Goal: Task Accomplishment & Management: Use online tool/utility

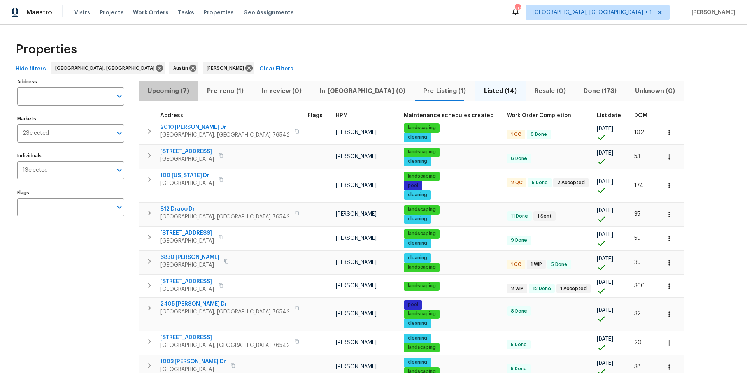
click at [179, 88] on span "Upcoming (7)" at bounding box center [168, 91] width 50 height 11
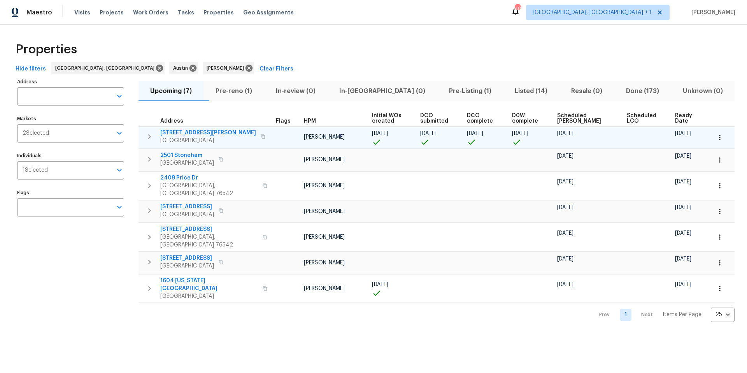
click at [560, 138] on icon "button" at bounding box center [720, 137] width 8 height 8
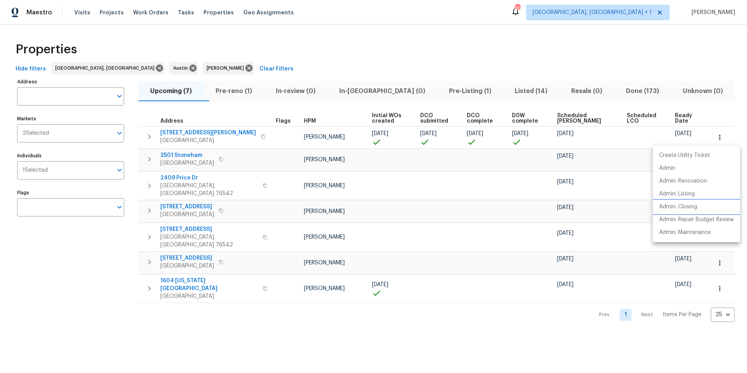
click at [560, 203] on p "Admin: Closing" at bounding box center [678, 207] width 38 height 8
click at [70, 167] on div at bounding box center [373, 186] width 747 height 373
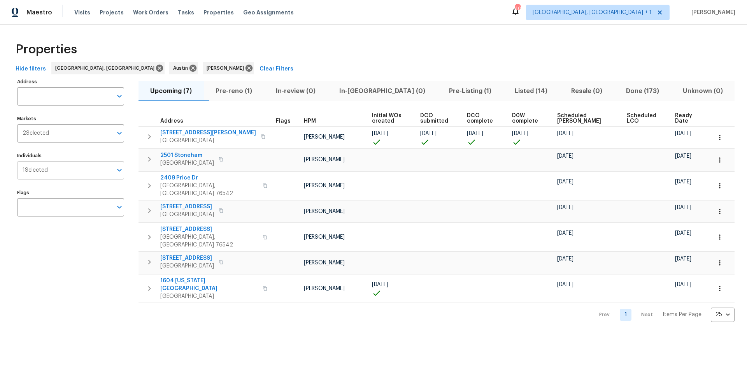
click at [72, 168] on input "Individuals" at bounding box center [80, 170] width 65 height 18
type input "martin chagolla"
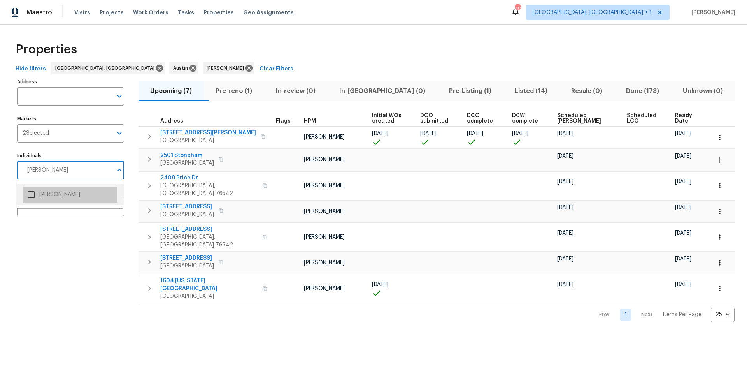
click at [46, 189] on li "[PERSON_NAME]" at bounding box center [70, 194] width 95 height 16
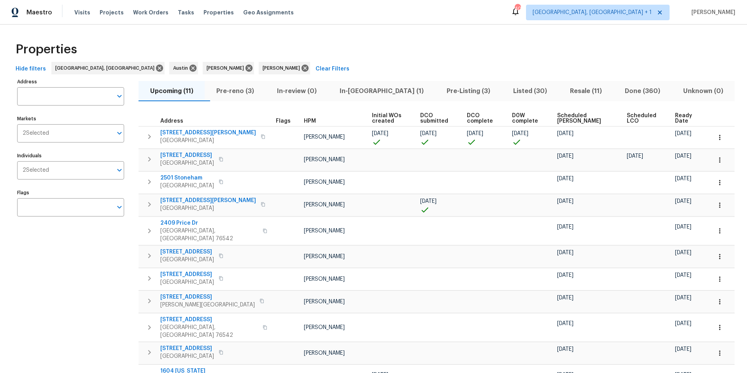
click at [560, 117] on span "Scheduled COE" at bounding box center [585, 118] width 56 height 11
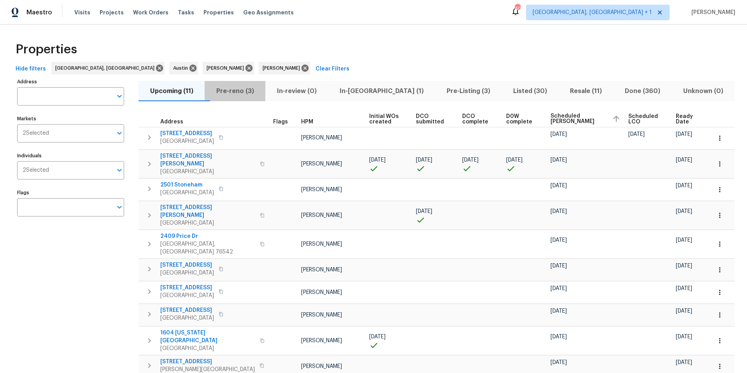
click at [247, 91] on span "Pre-reno (3)" at bounding box center [234, 91] width 51 height 11
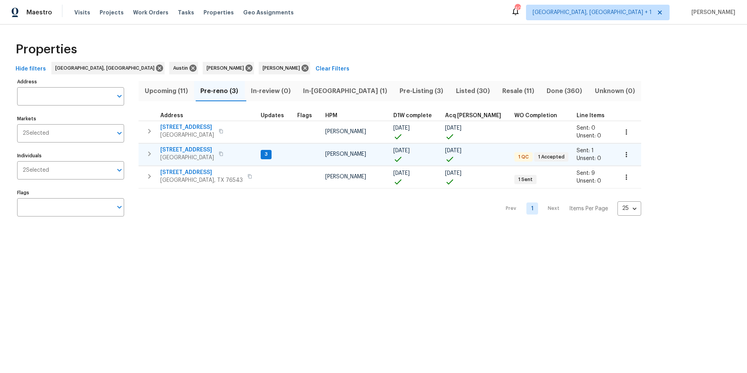
click at [192, 149] on span "3723 Cheyenne St" at bounding box center [187, 150] width 54 height 8
click at [560, 154] on icon "button" at bounding box center [626, 155] width 8 height 8
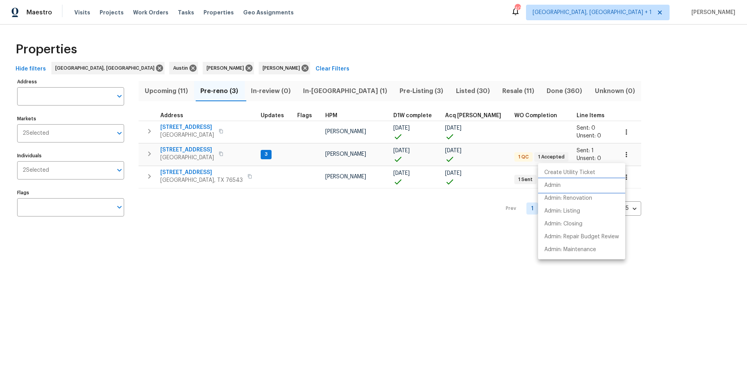
click at [560, 188] on li "Admin" at bounding box center [581, 185] width 87 height 13
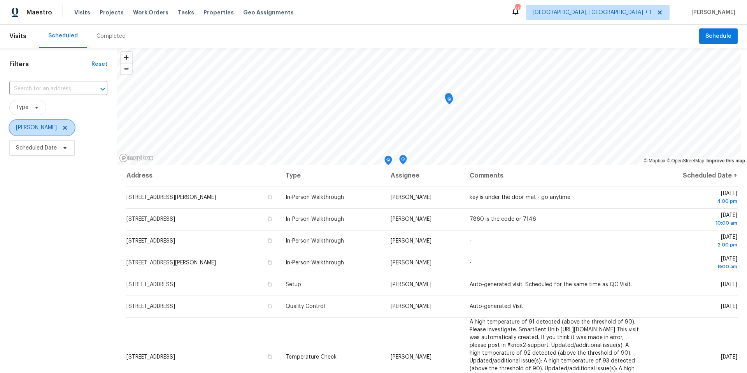
click at [67, 126] on icon at bounding box center [65, 127] width 6 height 6
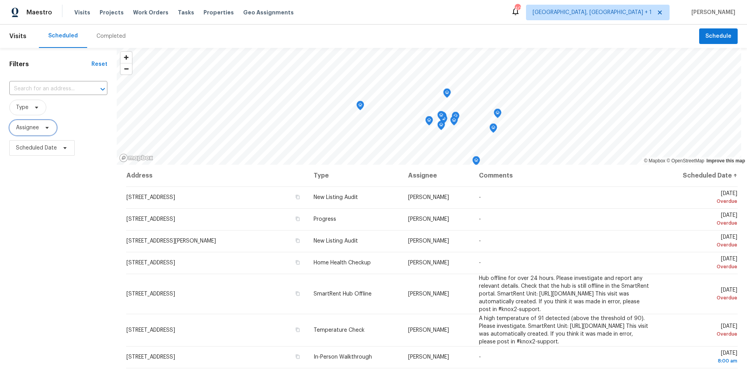
click at [49, 128] on icon at bounding box center [47, 127] width 6 height 6
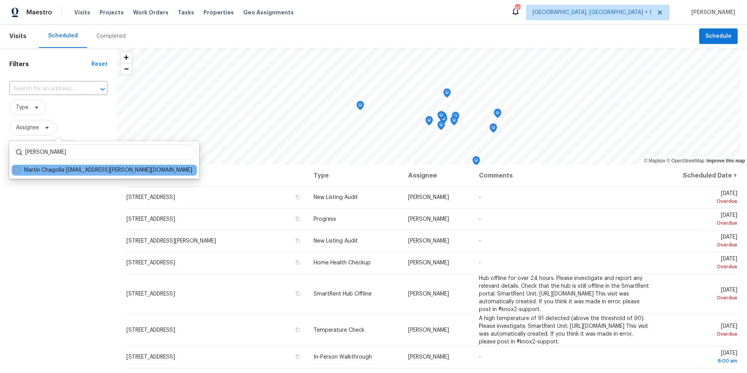
type input "martin chagolla"
click at [16, 168] on span at bounding box center [17, 170] width 6 height 6
click at [16, 168] on input "Martin Chagolla martin.chagolla@opendoor.com" at bounding box center [16, 168] width 5 height 5
checkbox input "true"
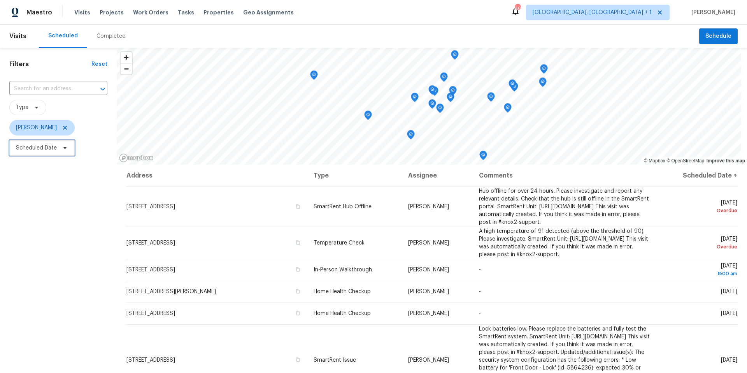
click at [68, 147] on span "Scheduled Date" at bounding box center [41, 148] width 65 height 16
click at [61, 181] on input "text" at bounding box center [52, 174] width 77 height 16
select select "8"
select select "2025"
select select "9"
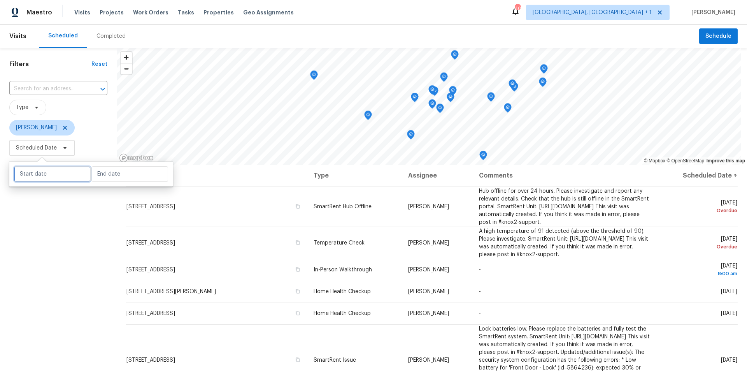
select select "2025"
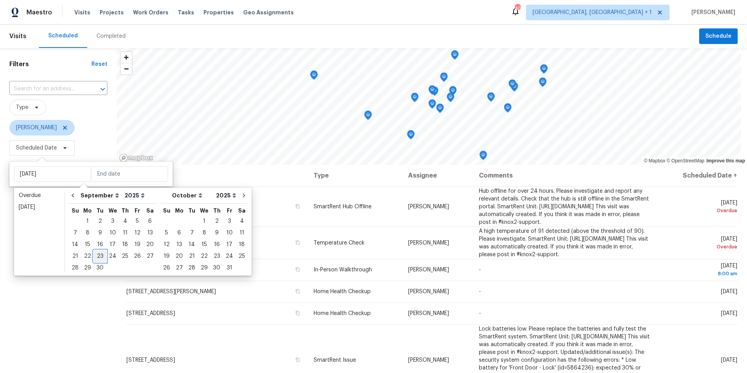
click at [99, 259] on div "23" at bounding box center [100, 256] width 12 height 11
type input "[DATE]"
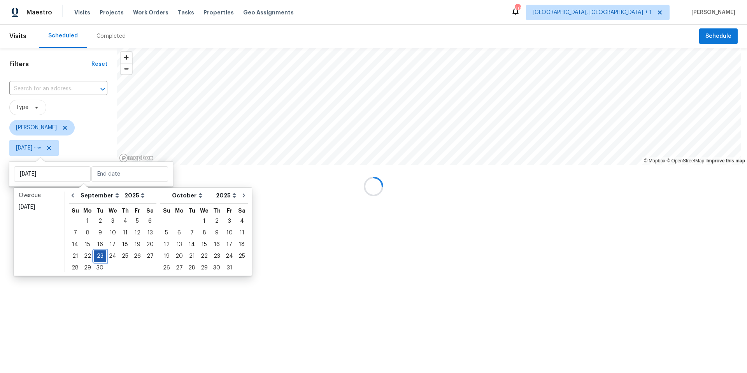
click at [99, 256] on div "23" at bounding box center [100, 256] width 12 height 11
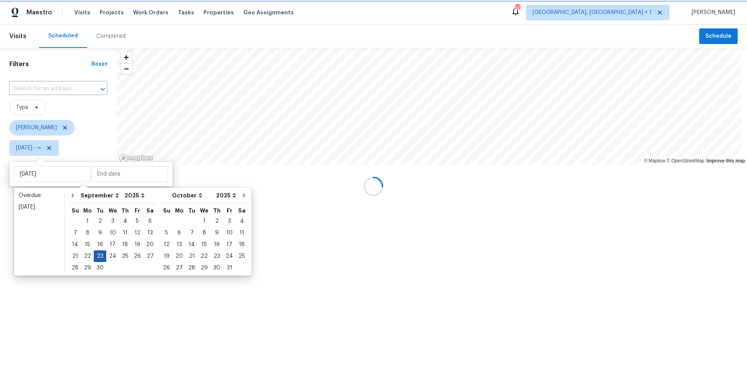
type input "[DATE]"
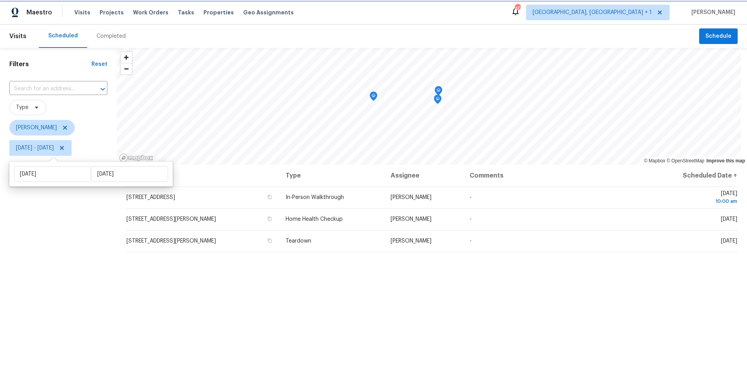
click at [374, 96] on icon "Map marker" at bounding box center [373, 96] width 7 height 9
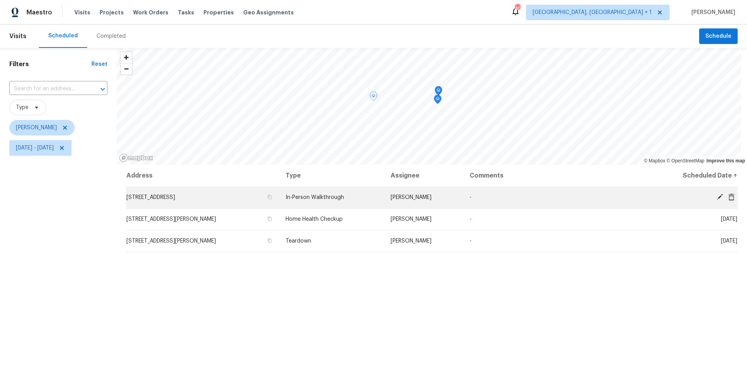
click at [716, 196] on icon at bounding box center [719, 196] width 7 height 7
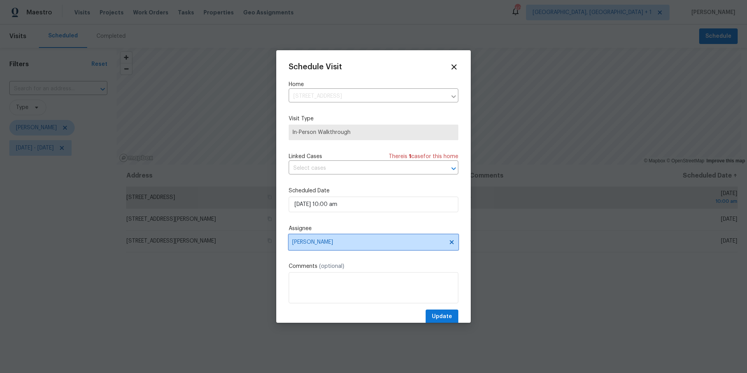
click at [332, 240] on span "[PERSON_NAME]" at bounding box center [368, 242] width 153 height 6
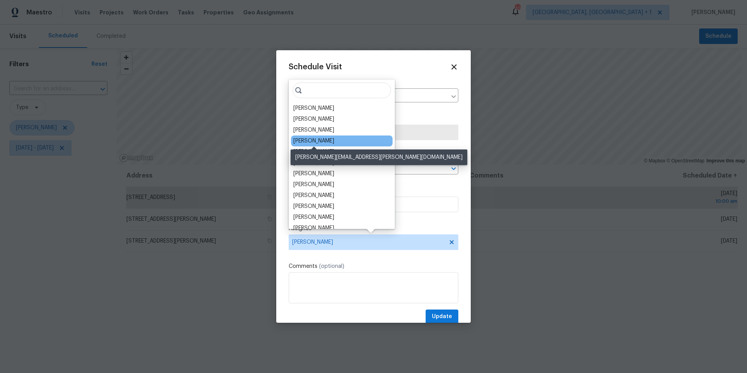
click at [329, 141] on div "[PERSON_NAME]" at bounding box center [313, 141] width 41 height 8
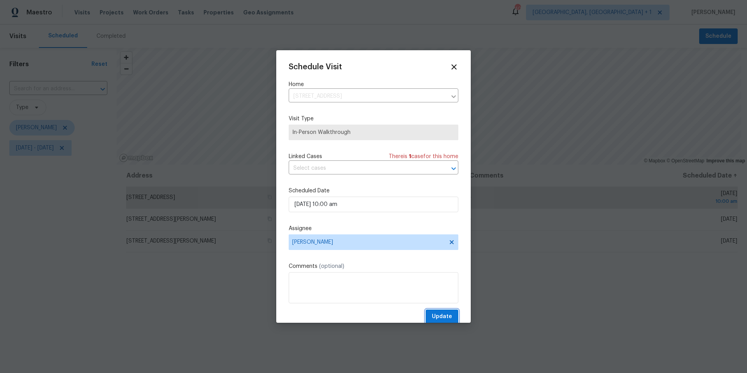
click at [432, 318] on span "Update" at bounding box center [442, 317] width 20 height 10
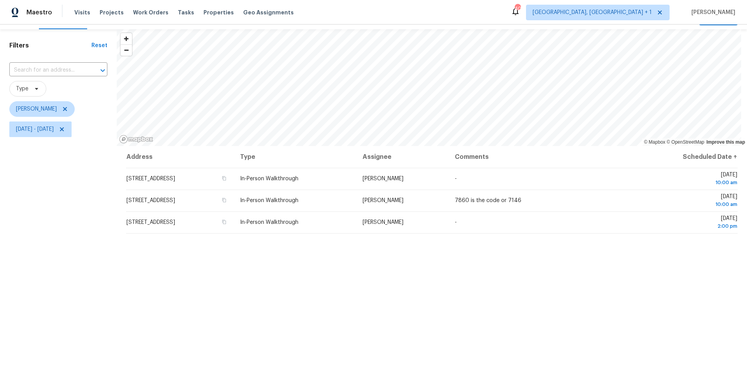
scroll to position [9, 0]
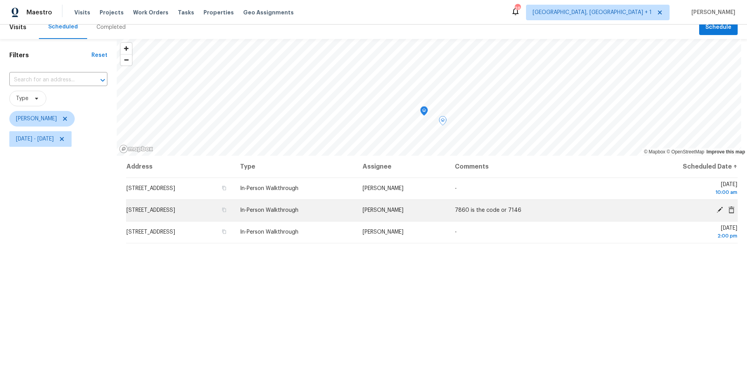
click at [717, 209] on icon at bounding box center [720, 210] width 6 height 6
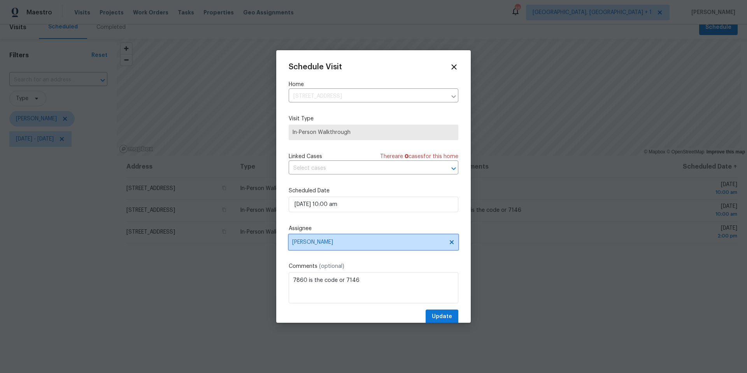
click at [332, 245] on span "[PERSON_NAME]" at bounding box center [368, 242] width 153 height 6
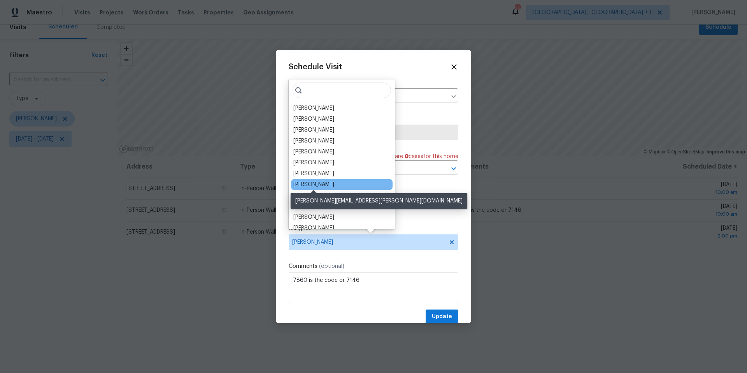
click at [318, 181] on div "[PERSON_NAME]" at bounding box center [313, 185] width 41 height 8
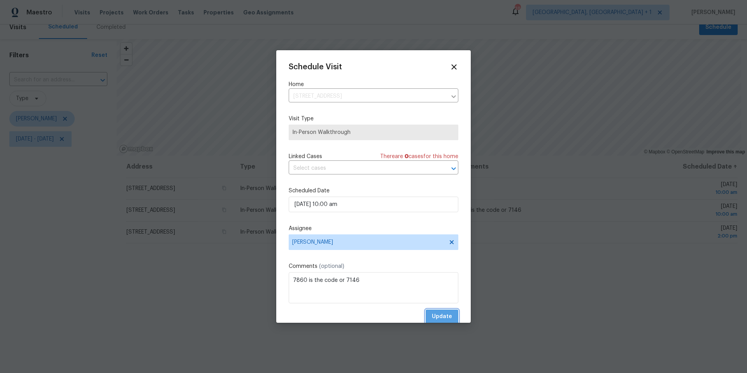
click at [432, 316] on span "Update" at bounding box center [442, 317] width 20 height 10
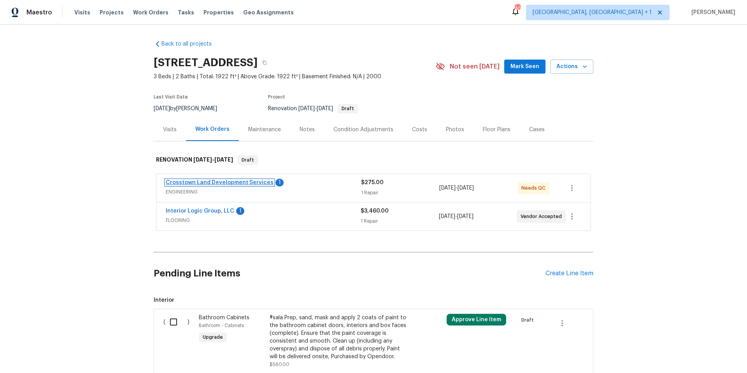
click at [250, 182] on link "Crosstown Land Development Services" at bounding box center [220, 182] width 108 height 5
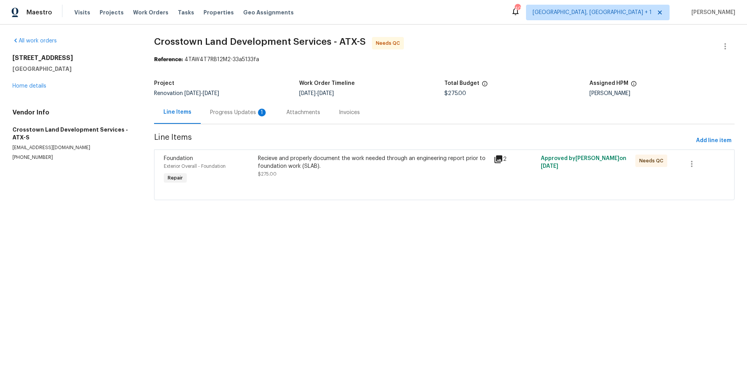
click at [243, 111] on div "Progress Updates 1" at bounding box center [239, 113] width 58 height 8
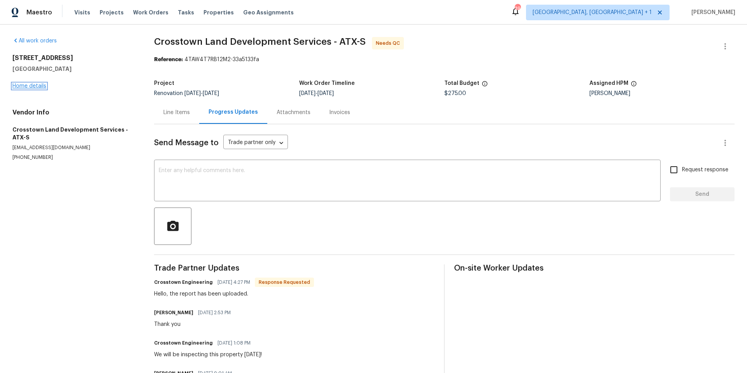
click at [32, 85] on link "Home details" at bounding box center [29, 85] width 34 height 5
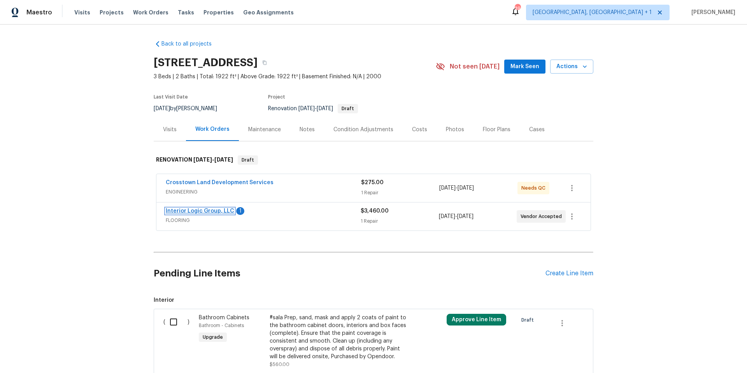
click at [219, 210] on link "Interior Logic Group, LLC" at bounding box center [200, 210] width 68 height 5
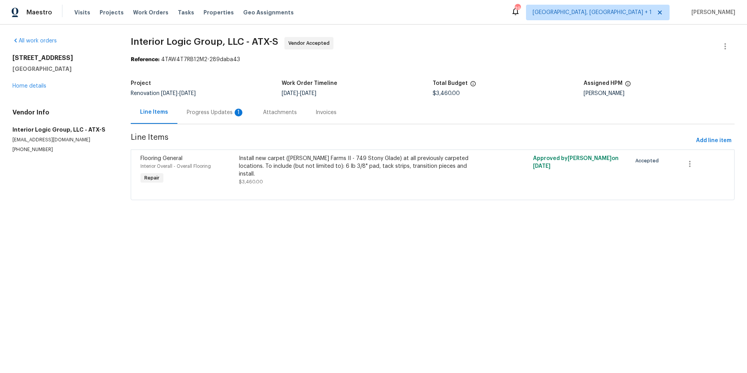
click at [224, 110] on div "Progress Updates 1" at bounding box center [216, 113] width 58 height 8
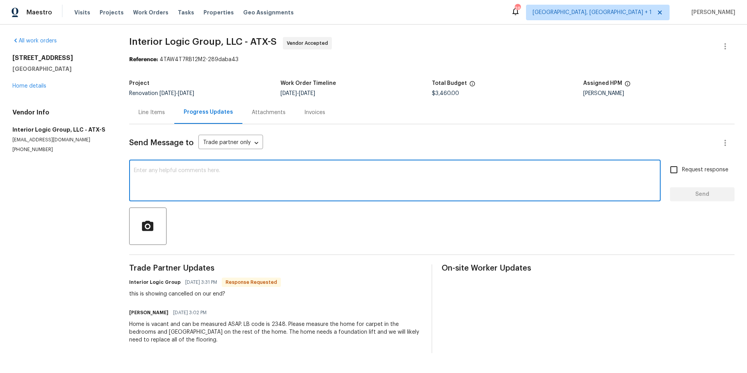
click at [203, 188] on textarea at bounding box center [395, 181] width 522 height 27
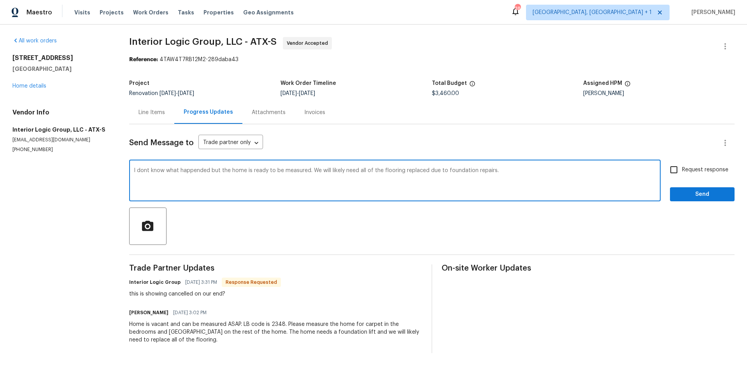
type textarea "I dont know what happended but the home is ready to be measured. We will likely…"
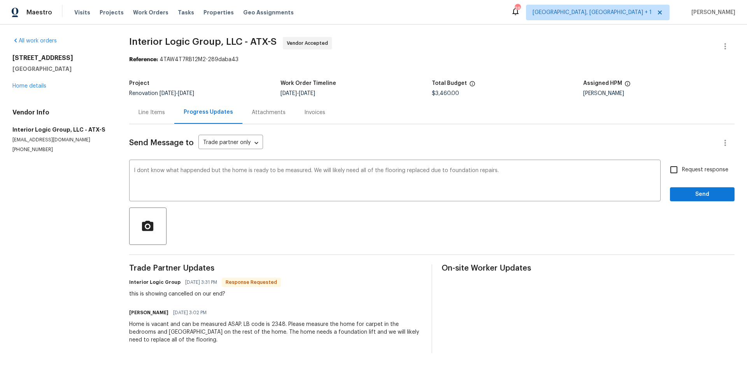
click at [710, 184] on div "Request response Send" at bounding box center [702, 181] width 65 height 40
click at [708, 189] on button "Send" at bounding box center [702, 194] width 65 height 14
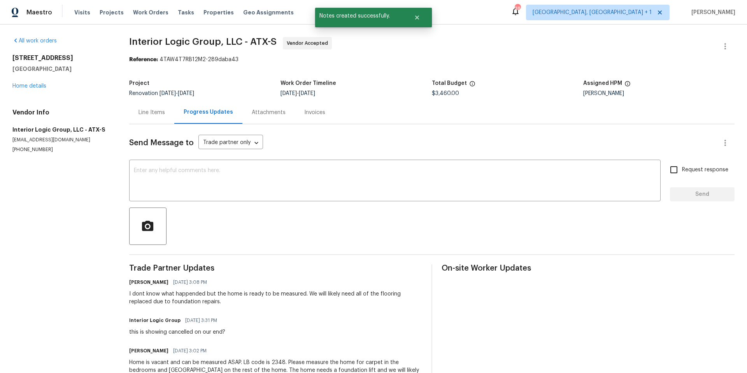
click at [151, 110] on div "Line Items" at bounding box center [151, 113] width 26 height 8
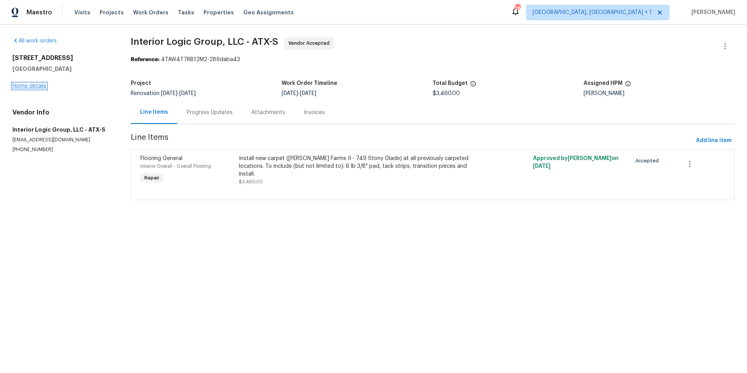
click at [33, 86] on link "Home details" at bounding box center [29, 85] width 34 height 5
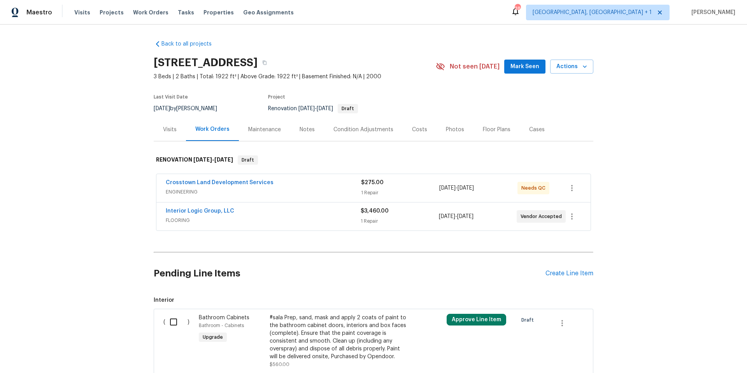
click at [166, 129] on div "Visits" at bounding box center [170, 130] width 14 height 8
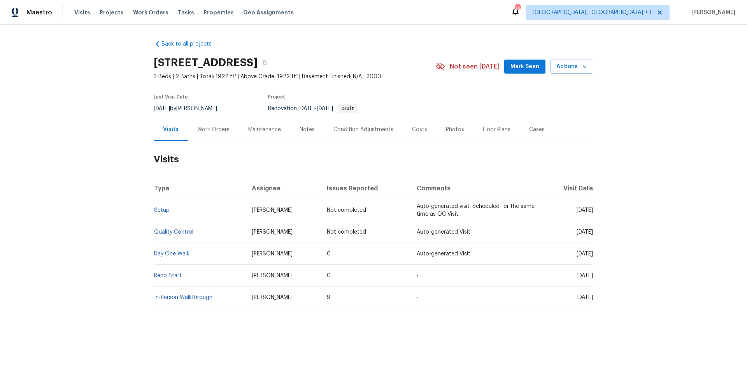
click at [207, 129] on div "Work Orders" at bounding box center [213, 130] width 32 height 8
